Goal: Information Seeking & Learning: Find specific page/section

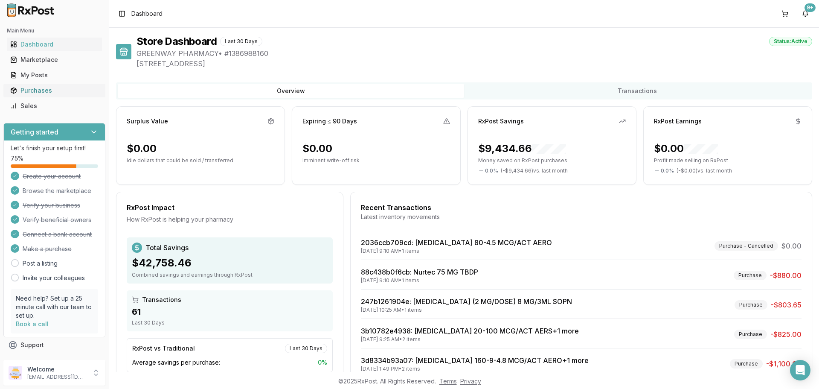
click at [39, 89] on div "Purchases" at bounding box center [54, 90] width 88 height 9
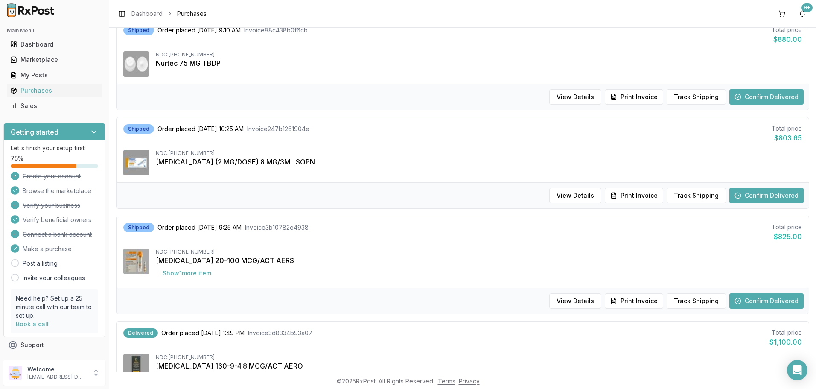
scroll to position [213, 0]
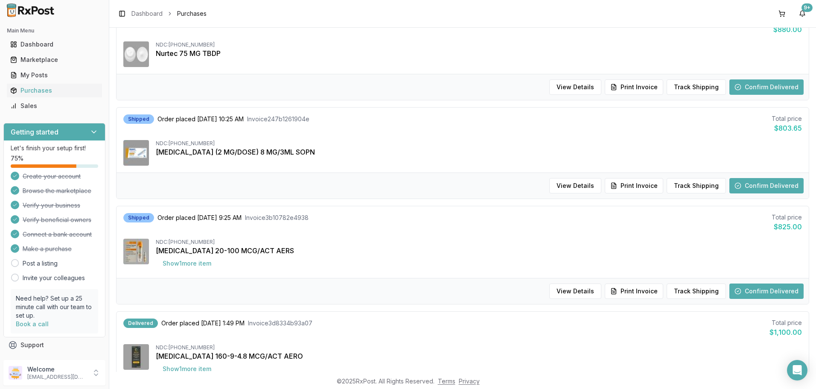
click at [781, 179] on button "Confirm Delivered" at bounding box center [766, 185] width 74 height 15
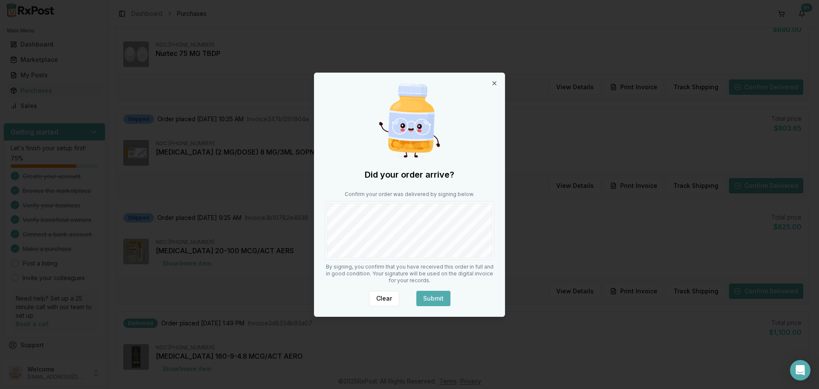
click at [511, 224] on body "Main Menu Dashboard Marketplace My Posts Purchases Sales Getting started Let's …" at bounding box center [408, 194] width 816 height 389
click at [427, 298] on button "Submit" at bounding box center [434, 298] width 34 height 15
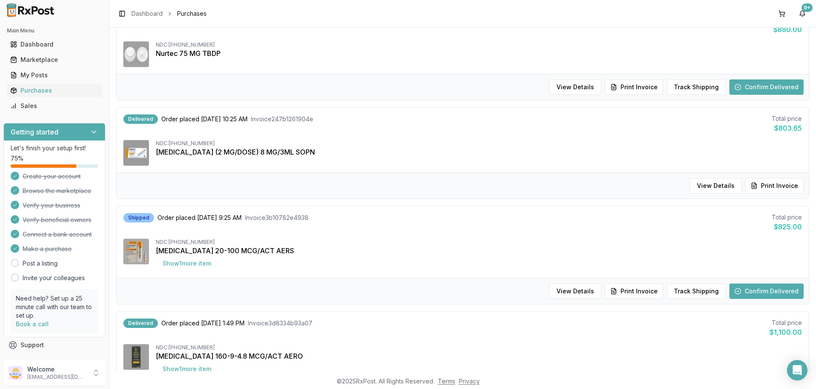
click at [778, 289] on button "Confirm Delivered" at bounding box center [766, 290] width 74 height 15
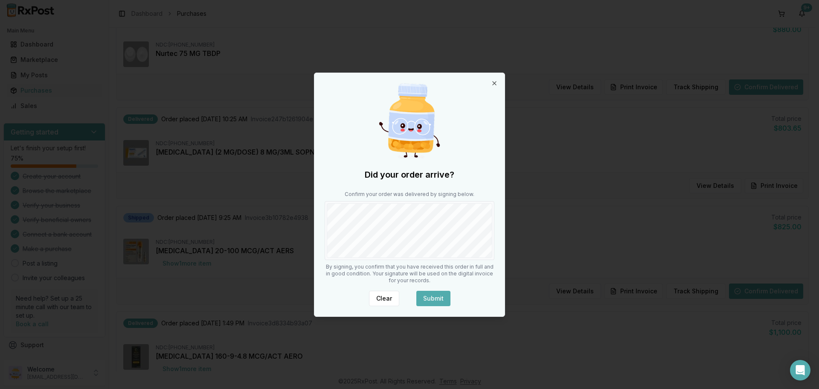
click at [440, 298] on button "Submit" at bounding box center [434, 298] width 34 height 15
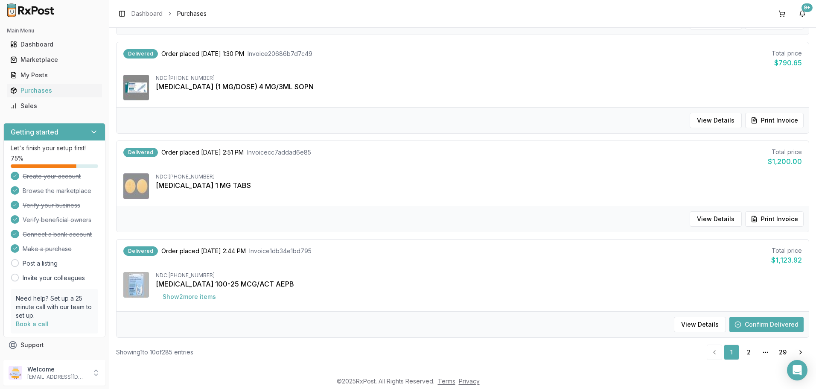
scroll to position [794, 0]
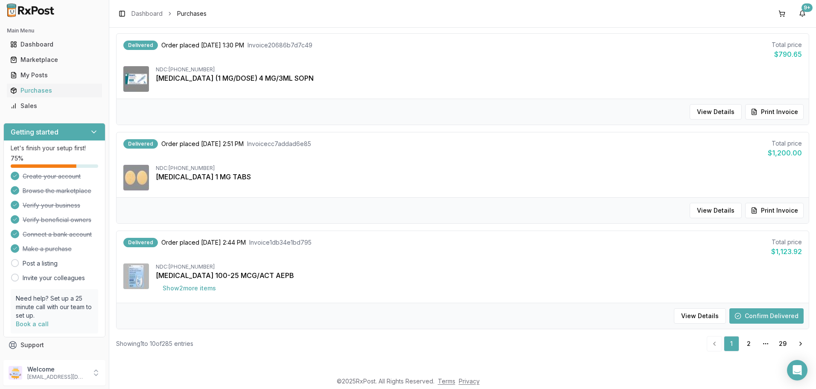
click at [784, 317] on button "Confirm Delivered" at bounding box center [766, 315] width 74 height 15
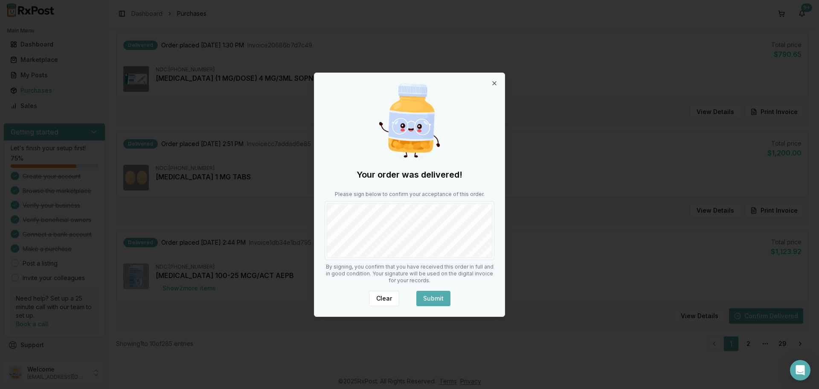
click at [434, 300] on button "Submit" at bounding box center [434, 298] width 34 height 15
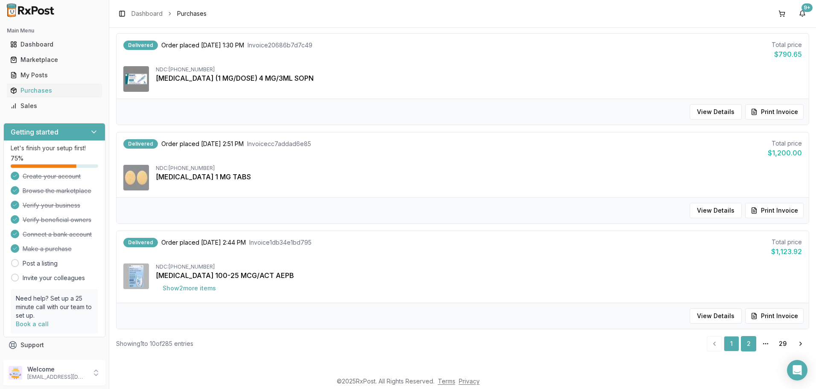
click at [743, 346] on link "2" at bounding box center [748, 343] width 15 height 15
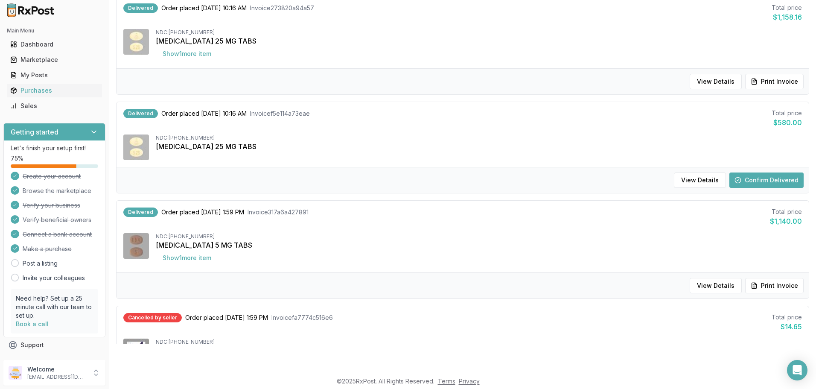
scroll to position [500, 0]
click at [781, 178] on button "Confirm Delivered" at bounding box center [766, 180] width 74 height 15
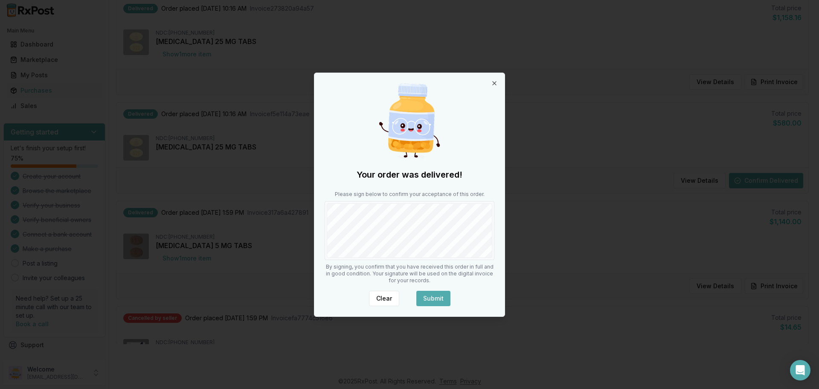
click at [442, 293] on button "Submit" at bounding box center [434, 298] width 34 height 15
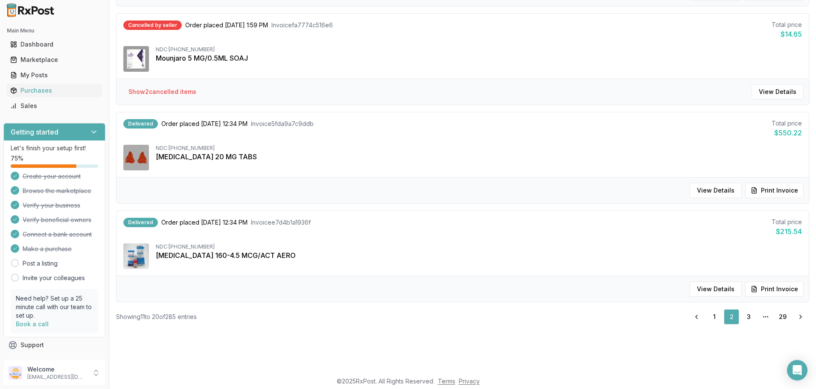
scroll to position [794, 0]
click at [749, 318] on link "3" at bounding box center [748, 315] width 15 height 15
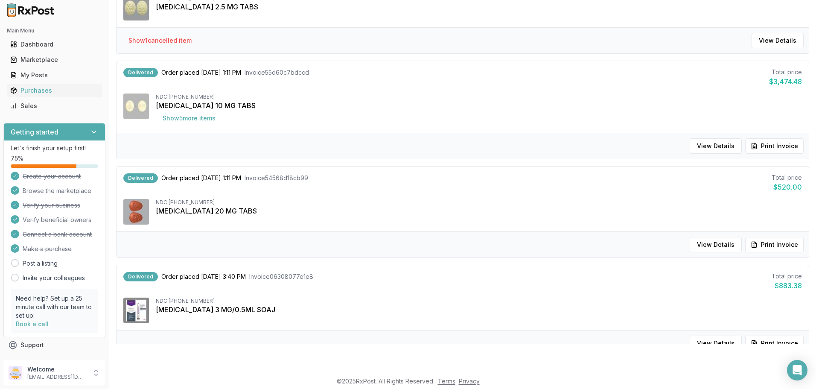
scroll to position [794, 0]
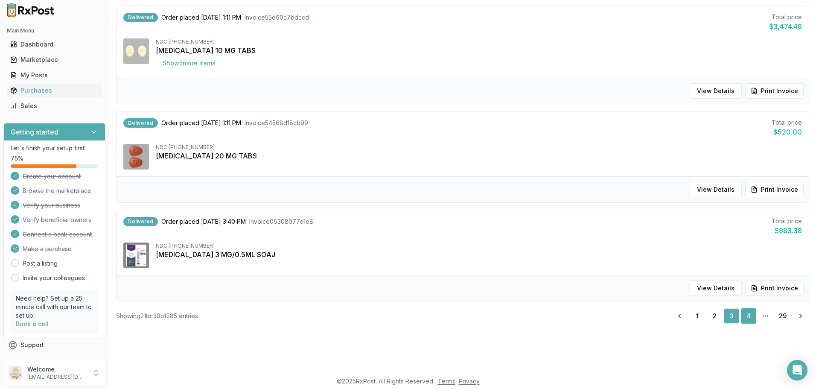
click at [741, 317] on link "4" at bounding box center [748, 315] width 15 height 15
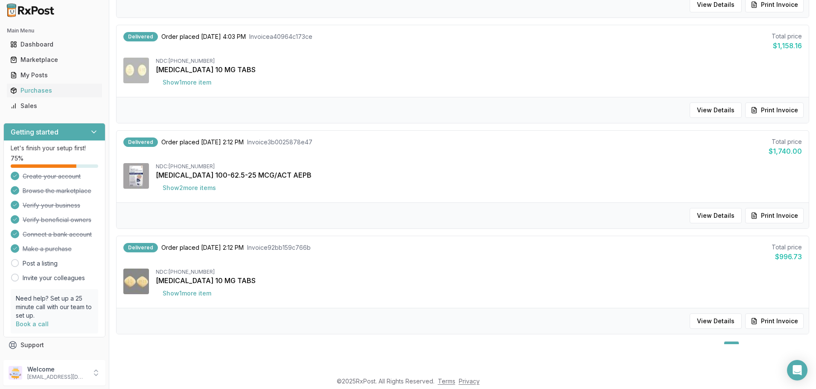
scroll to position [821, 0]
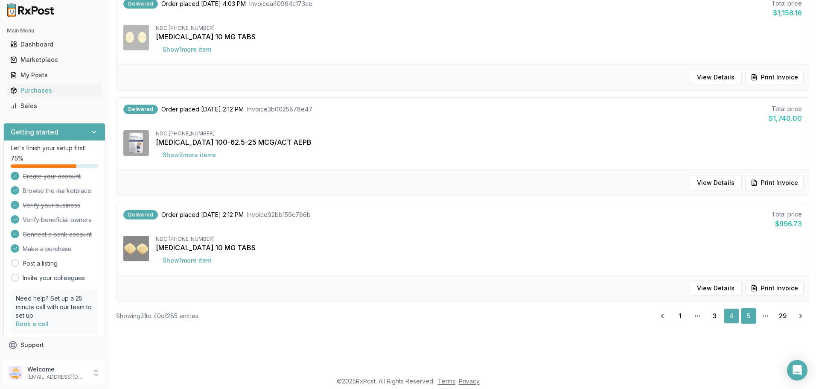
click at [747, 315] on link "5" at bounding box center [748, 315] width 15 height 15
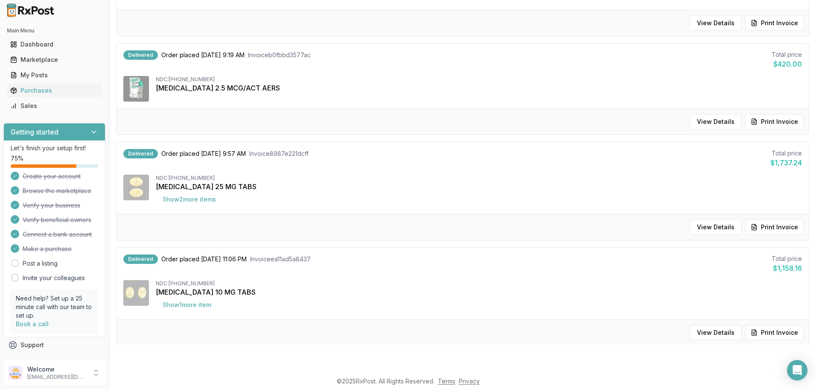
scroll to position [801, 0]
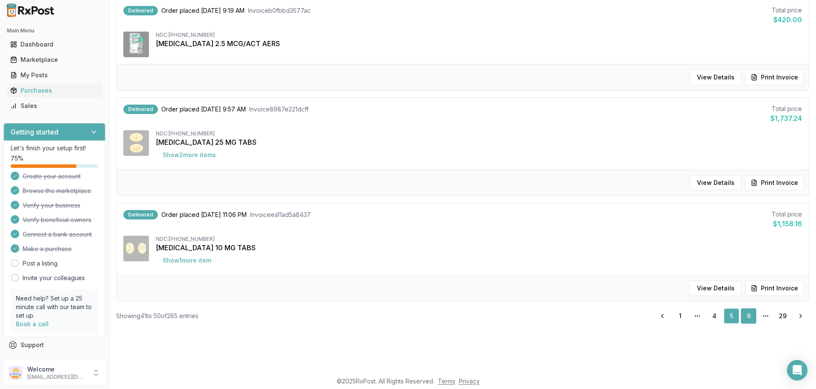
click at [743, 319] on link "6" at bounding box center [748, 315] width 15 height 15
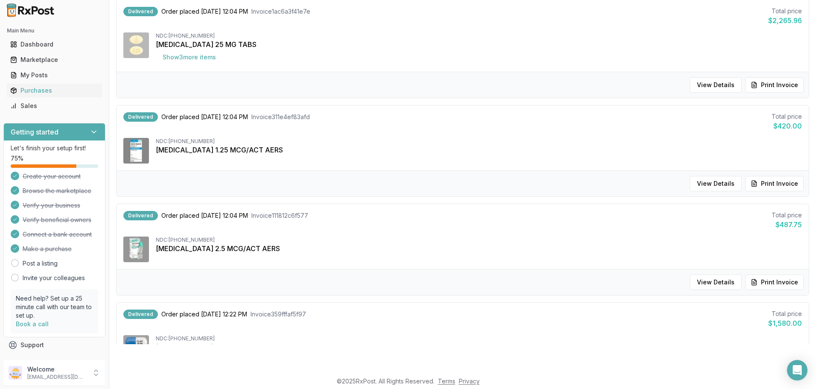
scroll to position [808, 0]
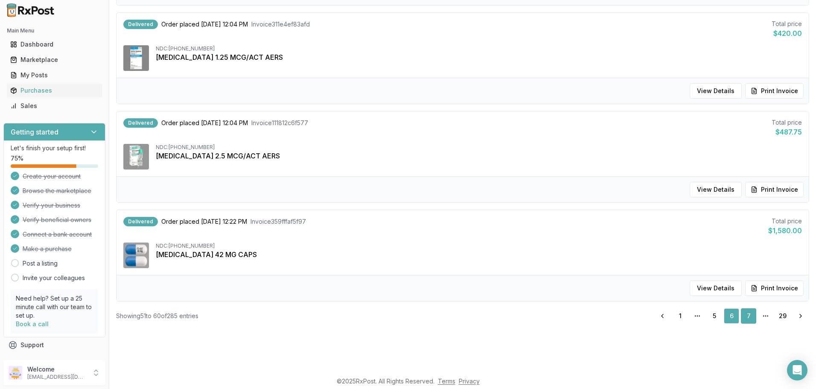
click at [745, 313] on link "7" at bounding box center [748, 315] width 15 height 15
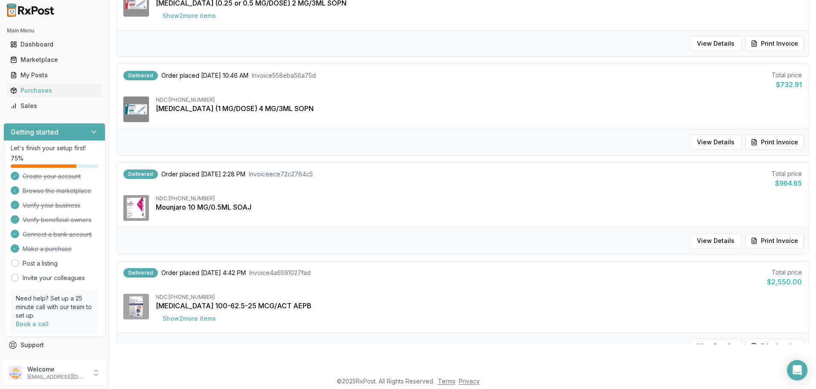
scroll to position [801, 0]
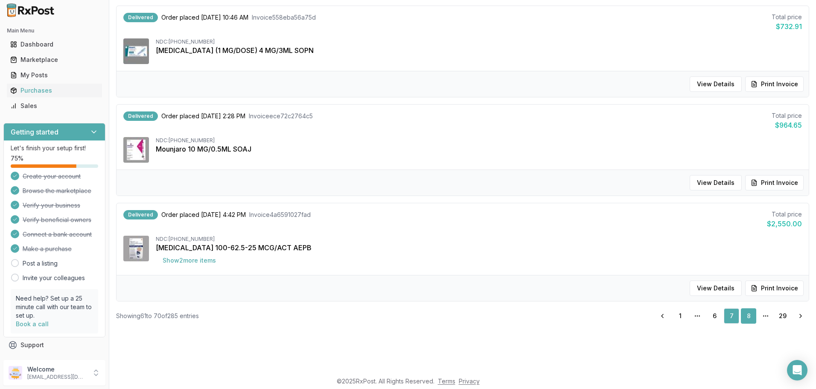
click at [744, 319] on link "8" at bounding box center [748, 315] width 15 height 15
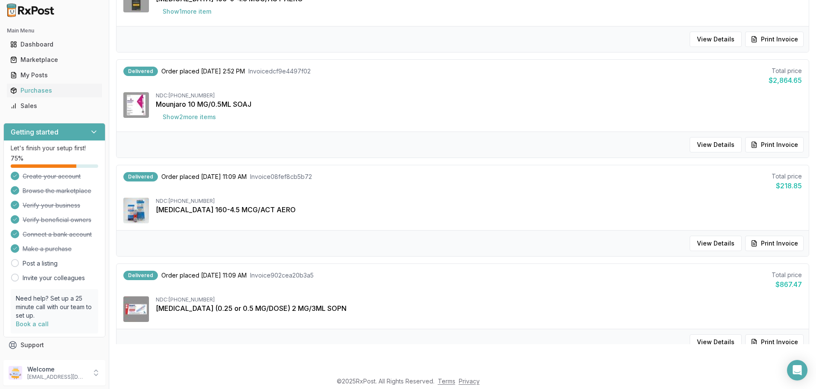
scroll to position [794, 0]
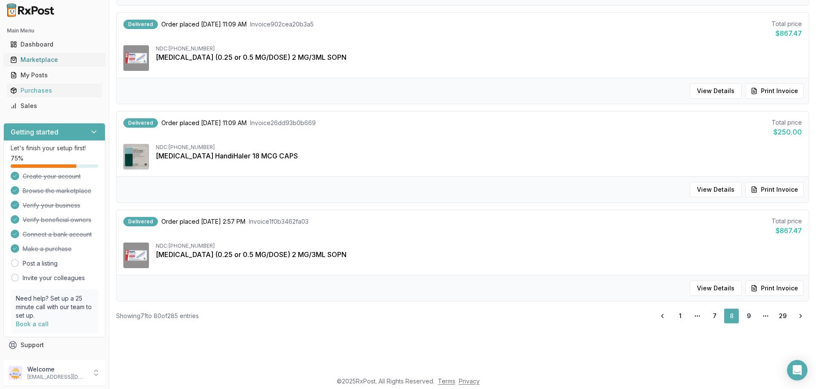
click at [76, 58] on div "Marketplace" at bounding box center [54, 59] width 88 height 9
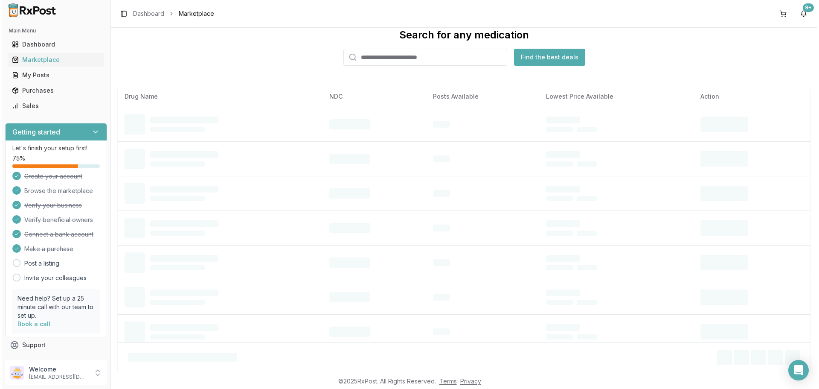
scroll to position [20, 0]
click at [477, 59] on input "search" at bounding box center [426, 57] width 164 height 17
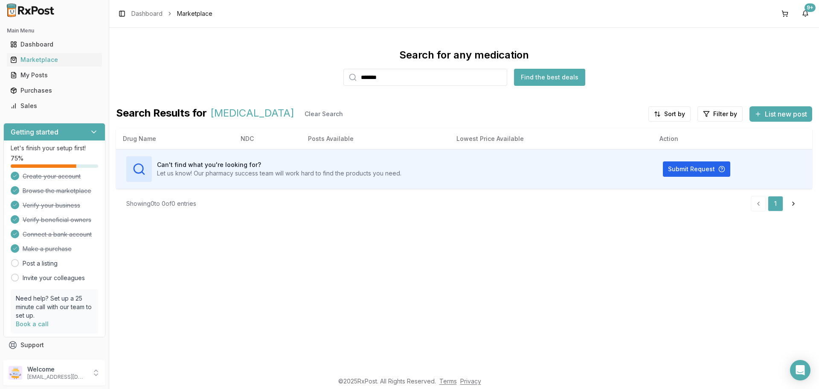
drag, startPoint x: 398, startPoint y: 77, endPoint x: 276, endPoint y: 67, distance: 122.9
click at [276, 67] on div "Search for any medication ******* Find the best deals" at bounding box center [464, 67] width 697 height 38
type input "*********"
